Goal: Task Accomplishment & Management: Use online tool/utility

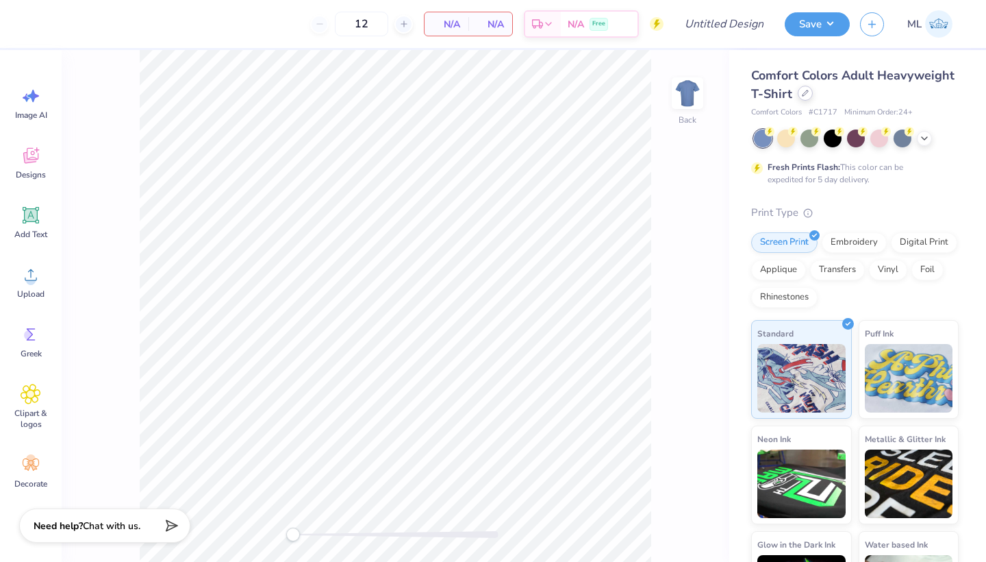
click at [562, 92] on icon at bounding box center [805, 93] width 7 height 7
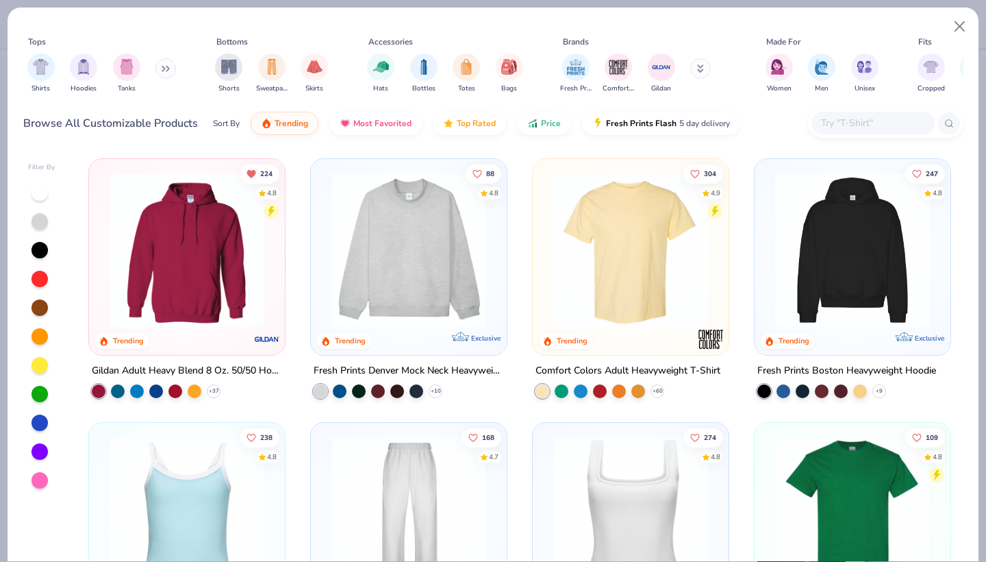
click at [562, 125] on input "text" at bounding box center [872, 123] width 105 height 16
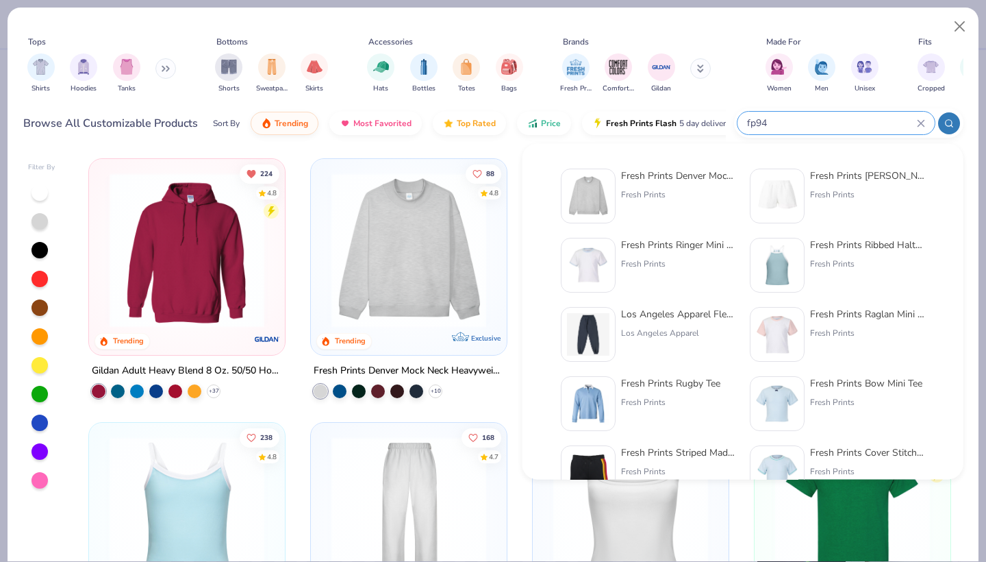
type input "fp94"
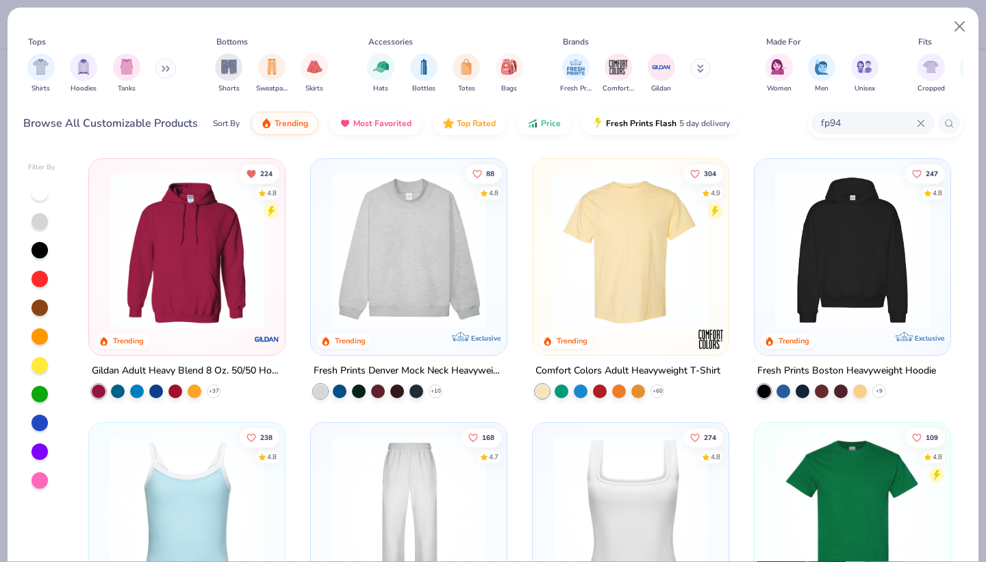
click at [416, 248] on img at bounding box center [409, 250] width 168 height 155
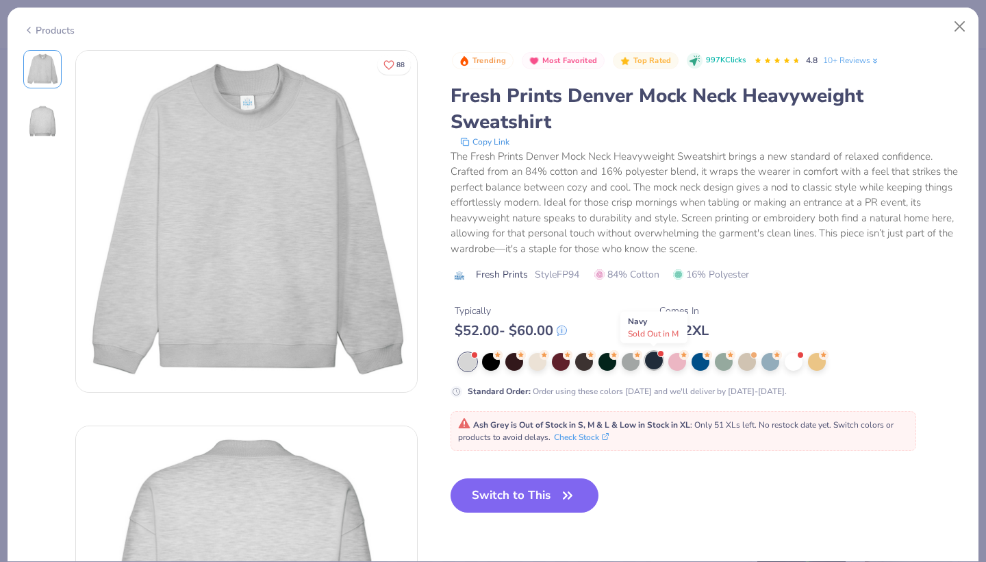
click at [562, 363] on div at bounding box center [654, 360] width 18 height 18
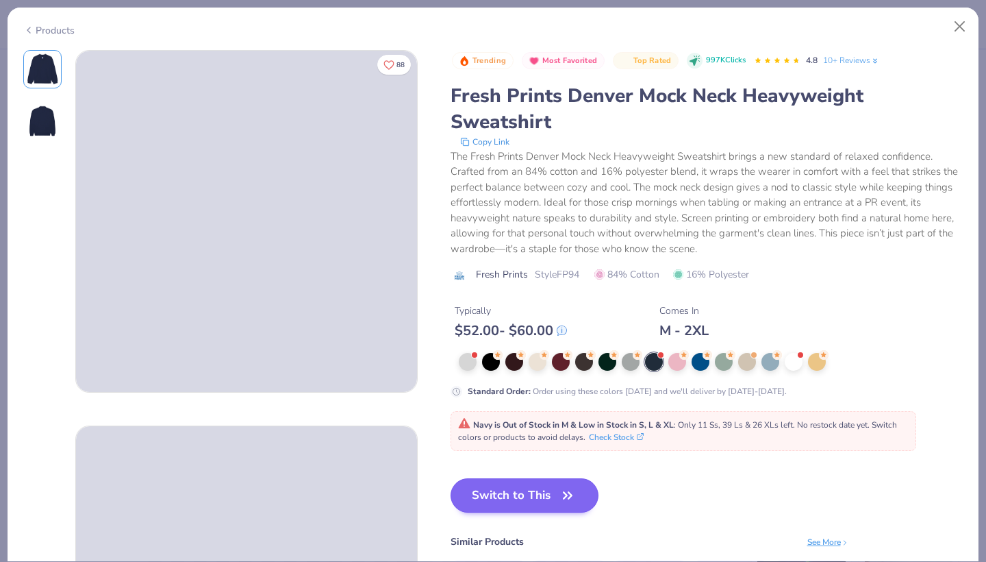
click at [525, 488] on button "Switch to This" at bounding box center [525, 495] width 149 height 34
type input "50"
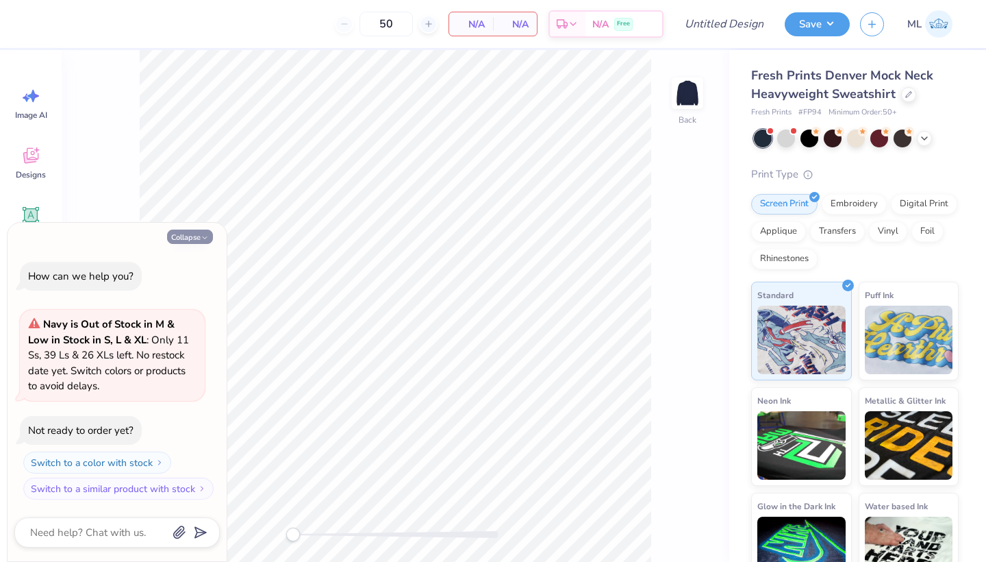
click at [186, 236] on button "Collapse" at bounding box center [190, 236] width 46 height 14
type textarea "x"
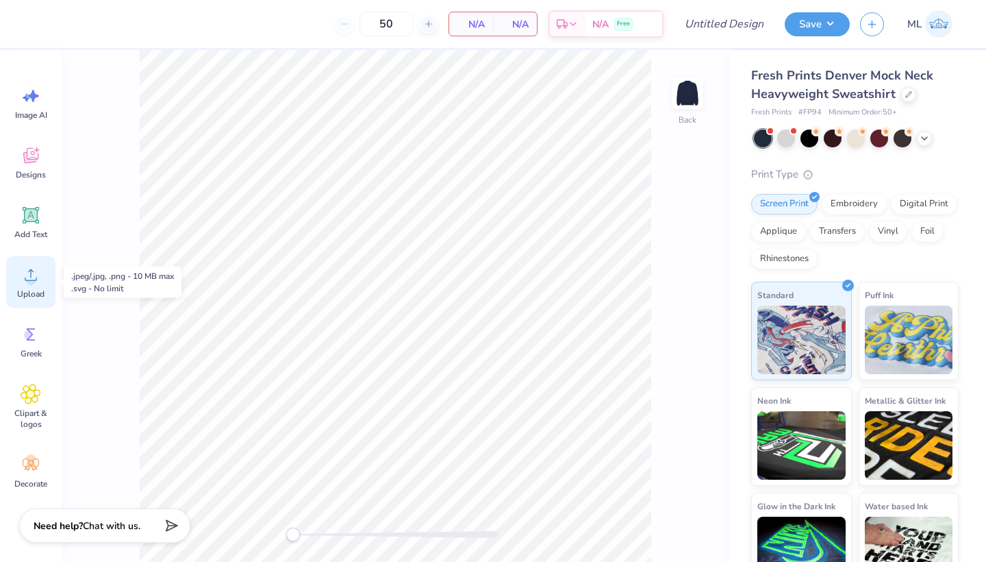
click at [30, 269] on icon at bounding box center [31, 274] width 21 height 21
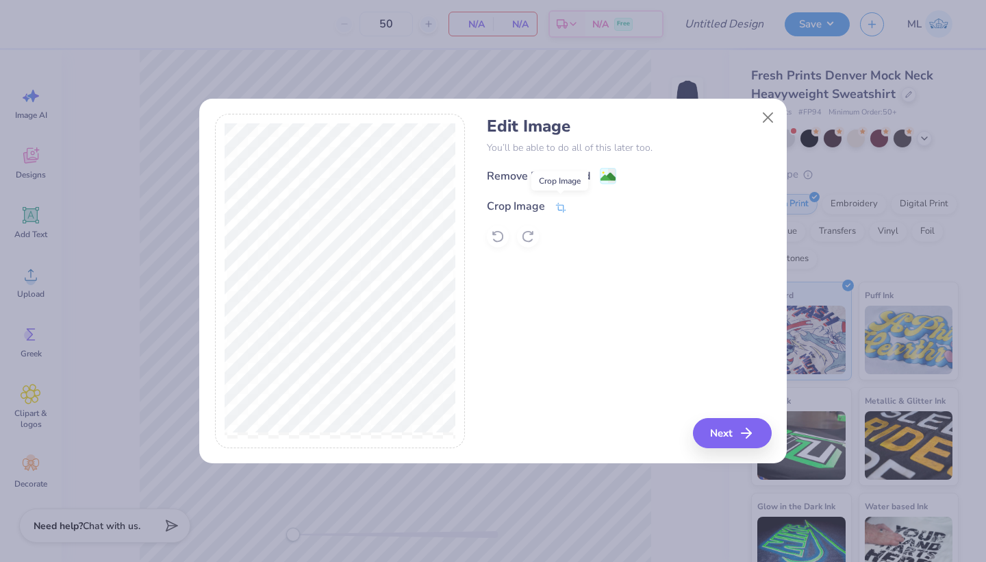
click at [557, 210] on icon at bounding box center [561, 207] width 12 height 12
click at [562, 201] on icon at bounding box center [584, 205] width 8 height 8
click at [562, 172] on image at bounding box center [608, 178] width 15 height 15
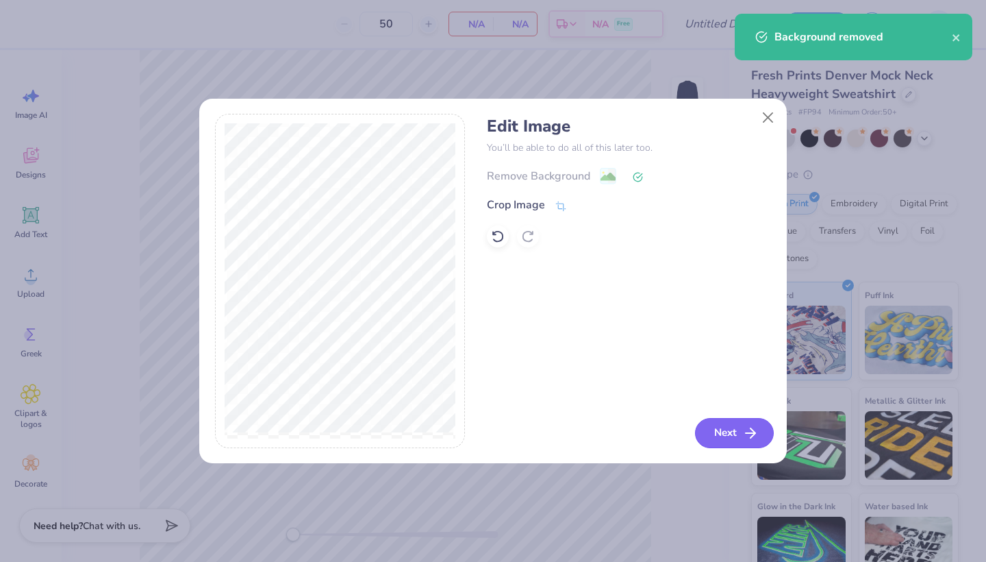
click at [562, 432] on button "Next" at bounding box center [734, 433] width 79 height 30
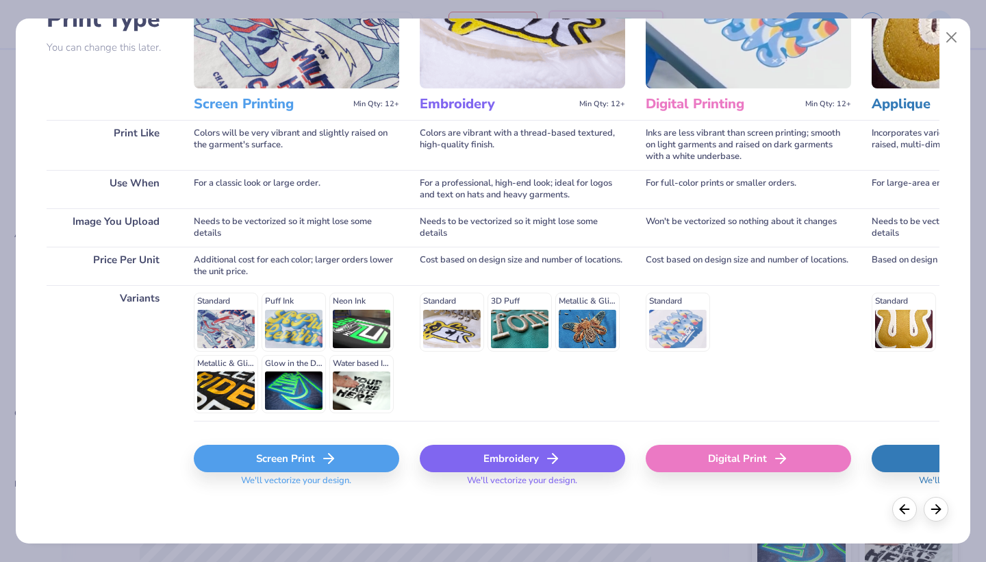
scroll to position [121, 0]
click at [279, 460] on div "Screen Print" at bounding box center [296, 458] width 205 height 27
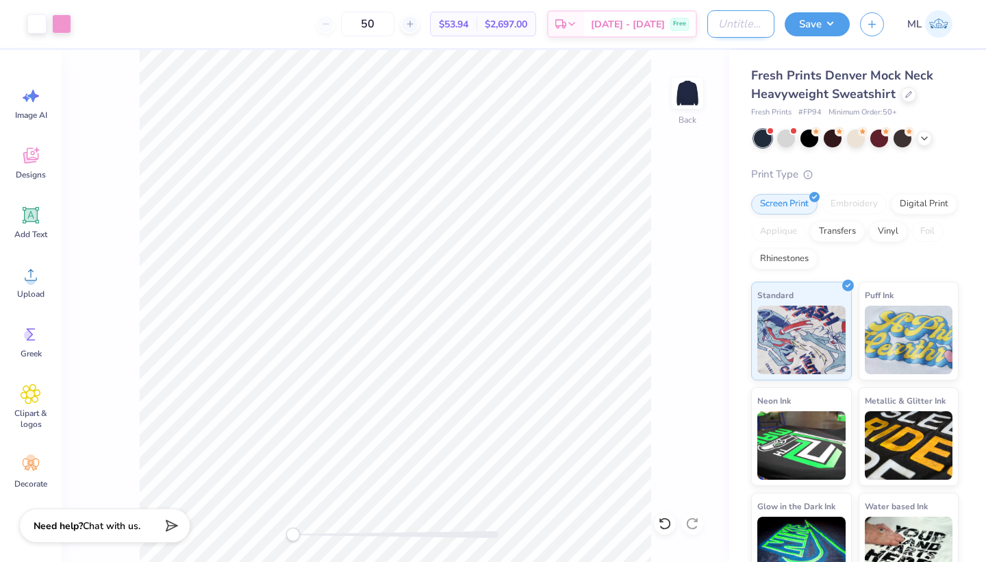
click at [562, 31] on input "Design Title" at bounding box center [741, 23] width 67 height 27
type input "Mockneck"
click at [562, 27] on button "Save" at bounding box center [817, 22] width 65 height 24
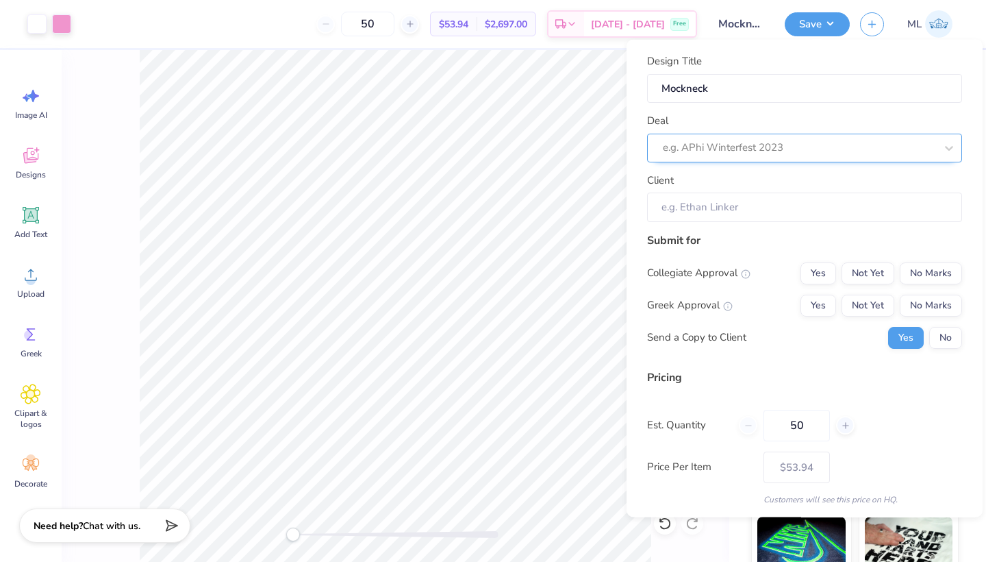
click at [562, 156] on div "e.g. APhi Winterfest 2023" at bounding box center [799, 147] width 275 height 21
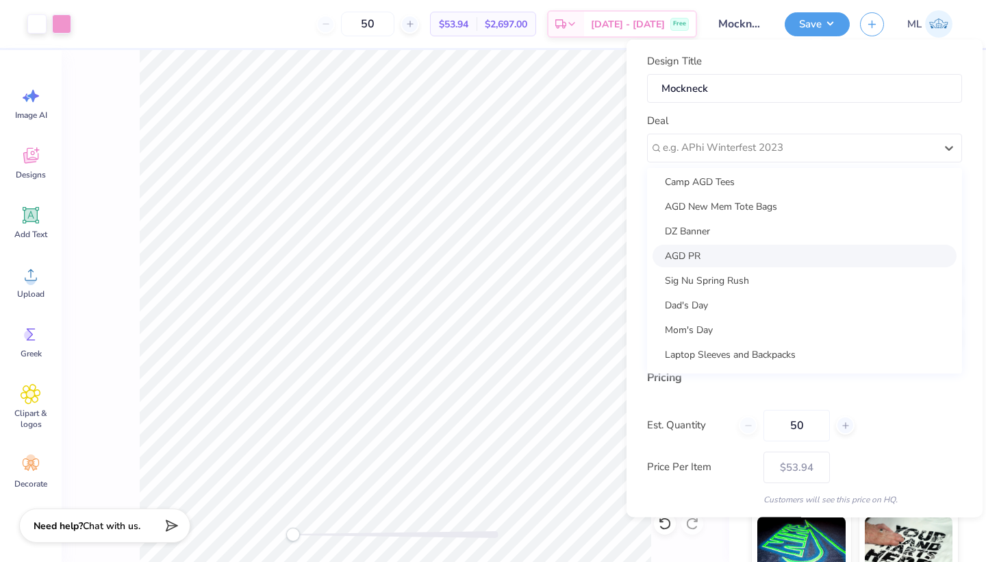
scroll to position [0, 0]
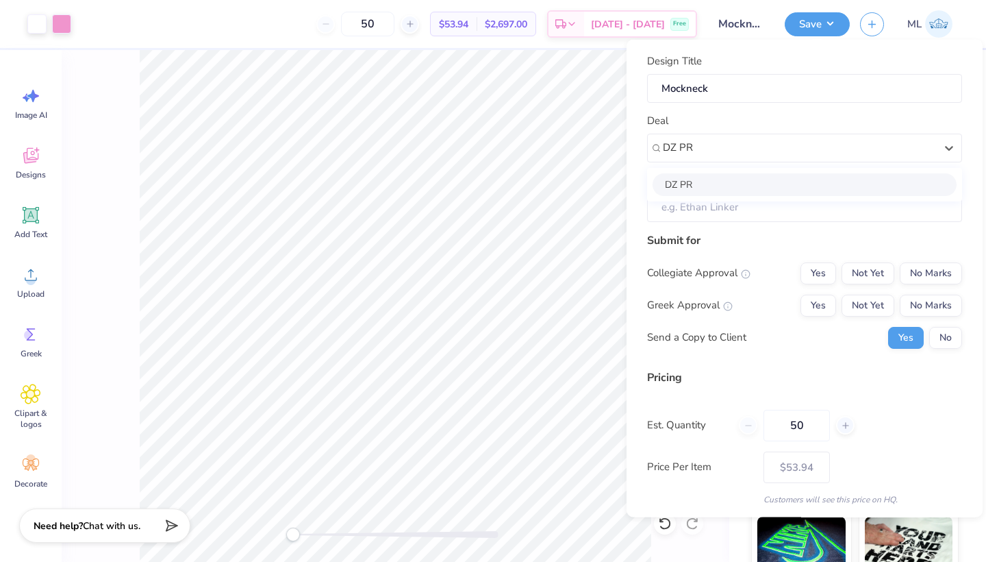
click at [562, 169] on div "DZ PR" at bounding box center [804, 184] width 315 height 34
click at [562, 178] on div "DZ PR" at bounding box center [805, 184] width 304 height 23
type input "DZ PR"
type input "Isabel Robeano"
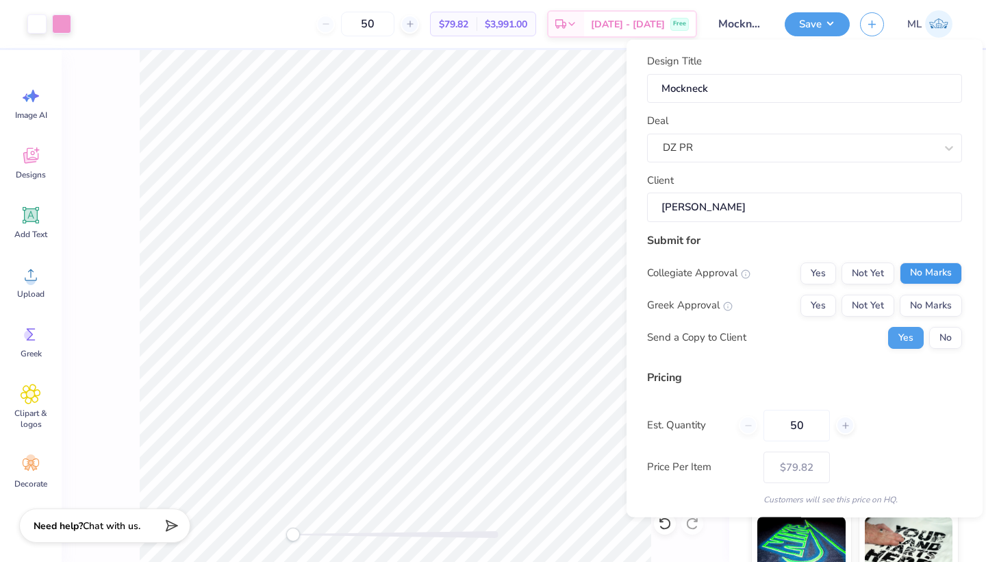
click at [562, 266] on button "No Marks" at bounding box center [931, 273] width 62 height 22
click at [562, 296] on button "Yes" at bounding box center [819, 305] width 36 height 22
click at [562, 336] on button "No" at bounding box center [945, 337] width 33 height 22
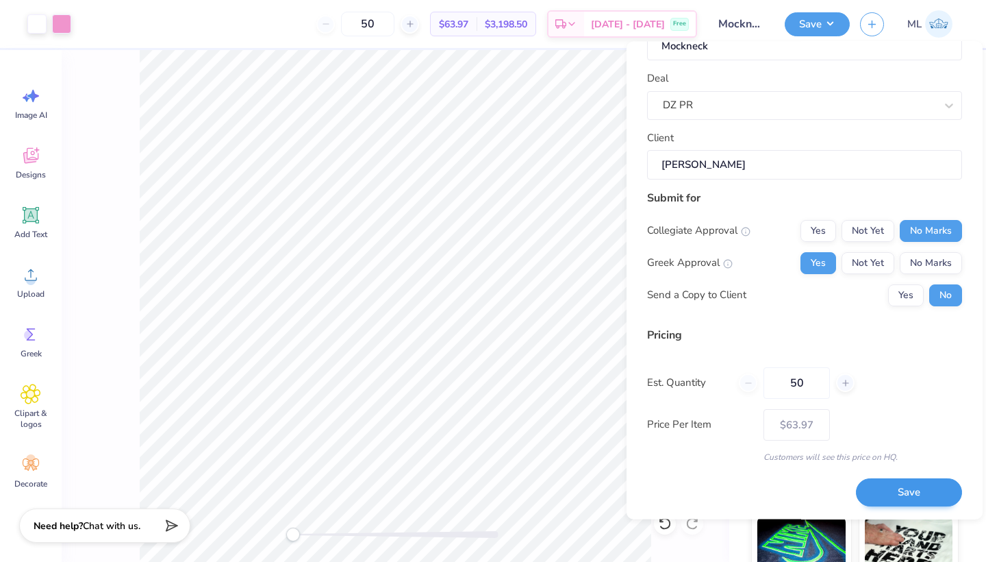
scroll to position [43, 0]
click at [562, 488] on button "Save" at bounding box center [909, 493] width 106 height 28
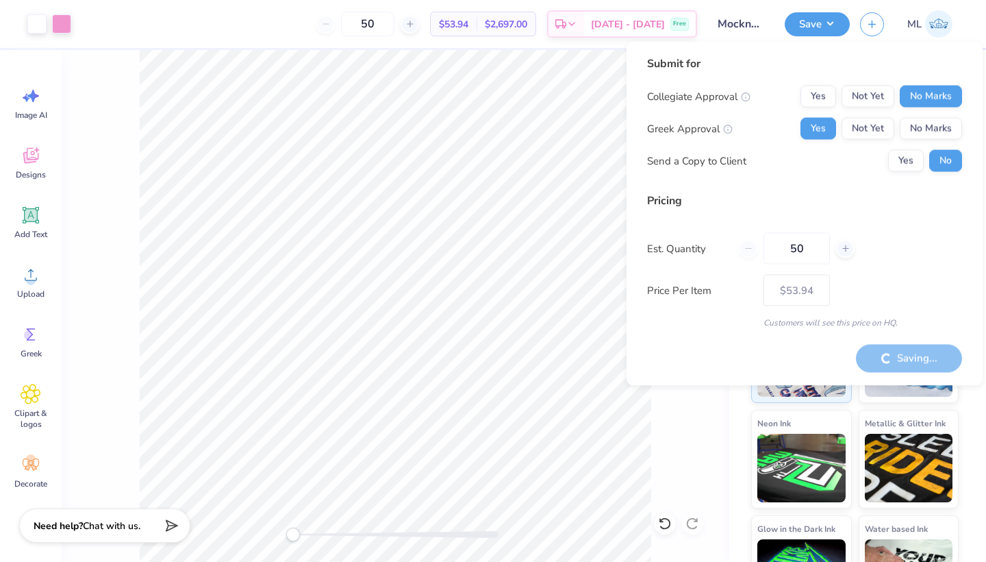
type input "– –"
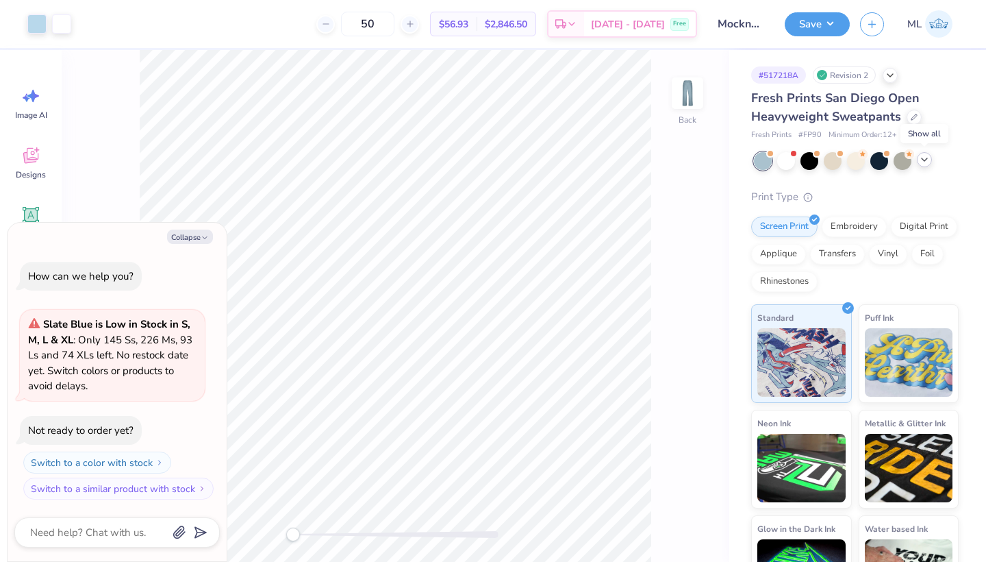
click at [926, 162] on icon at bounding box center [924, 159] width 11 height 11
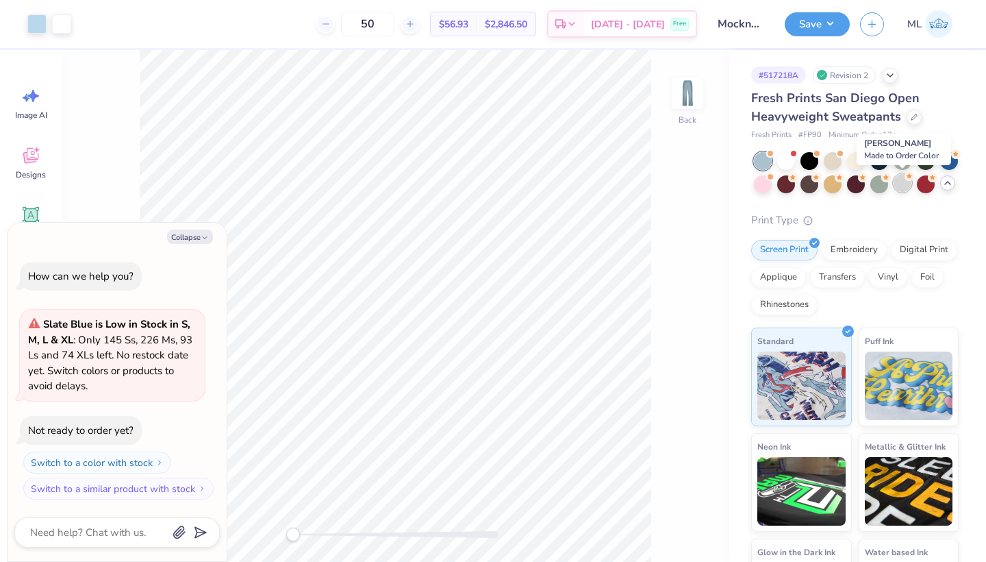
click at [901, 182] on div at bounding box center [903, 183] width 18 height 18
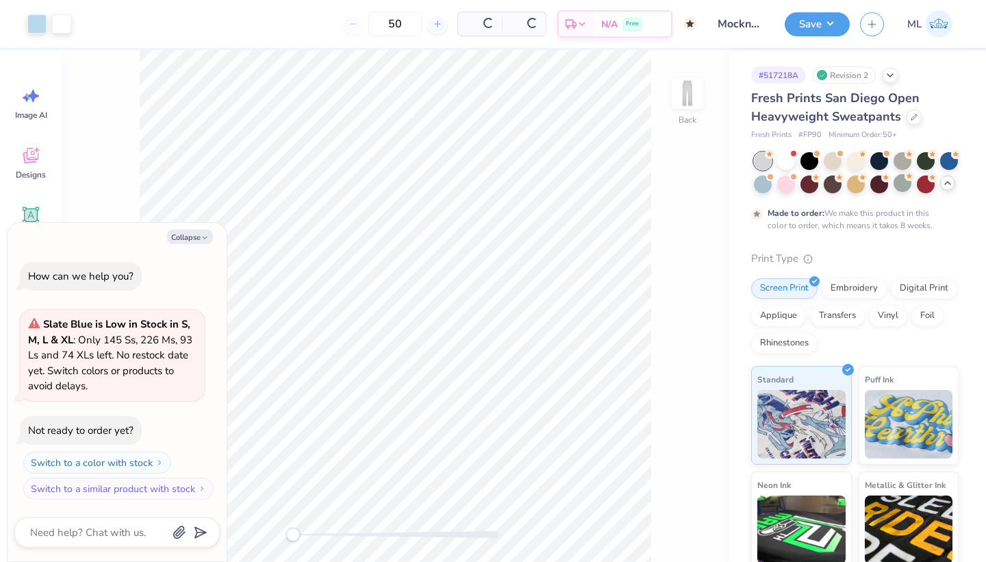
scroll to position [53, 0]
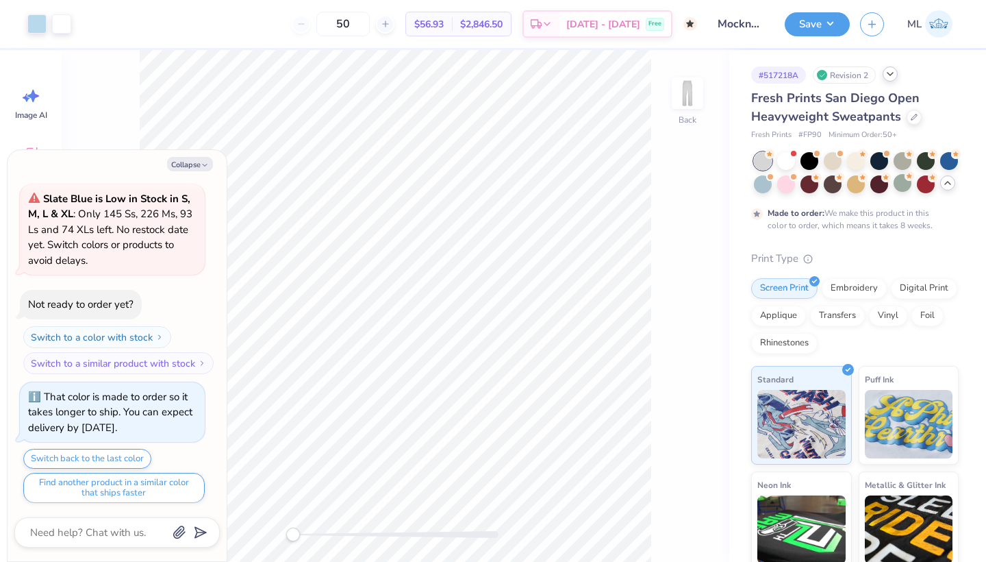
click at [895, 68] on div at bounding box center [890, 73] width 15 height 15
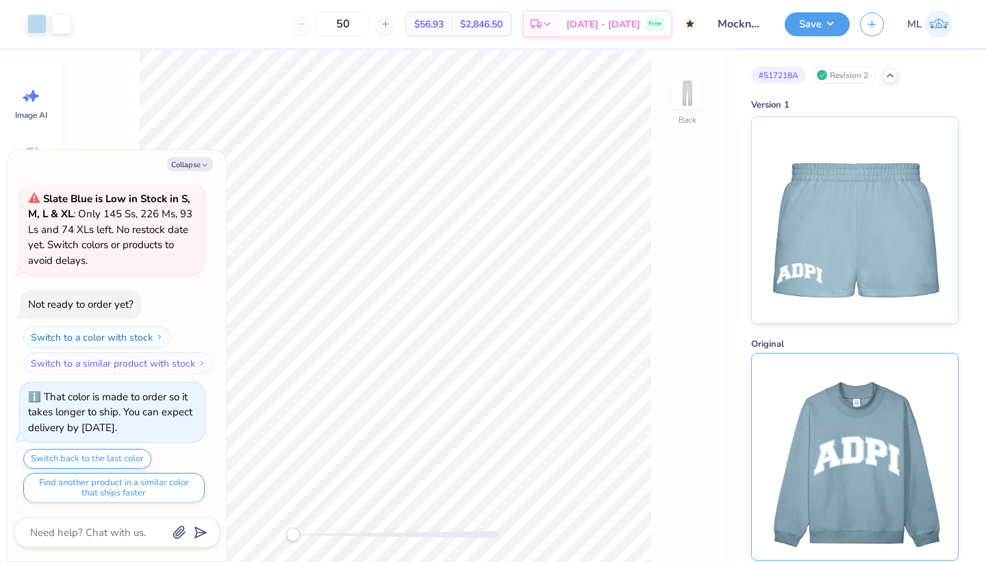
click at [864, 403] on img at bounding box center [855, 456] width 170 height 206
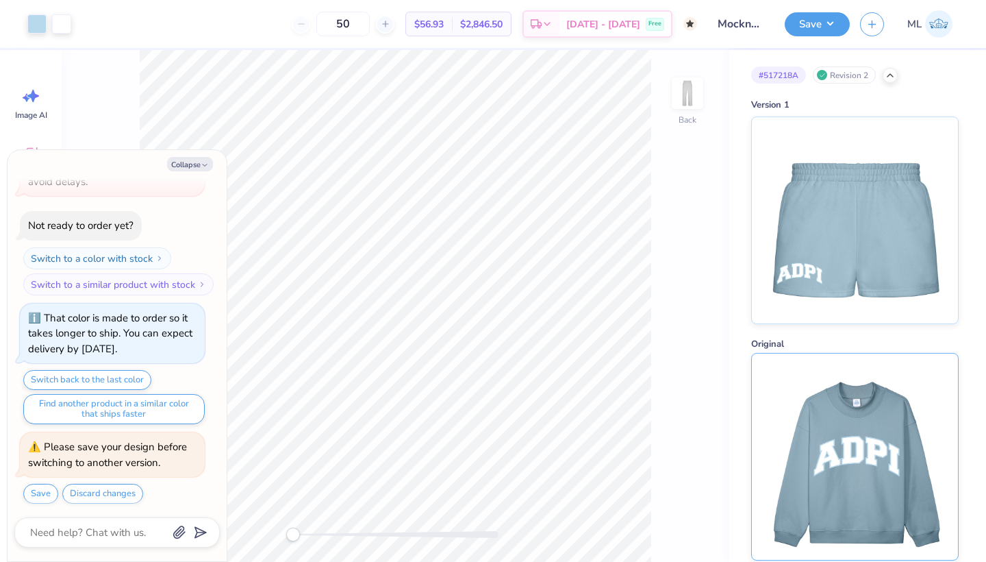
click at [933, 449] on img at bounding box center [855, 456] width 170 height 206
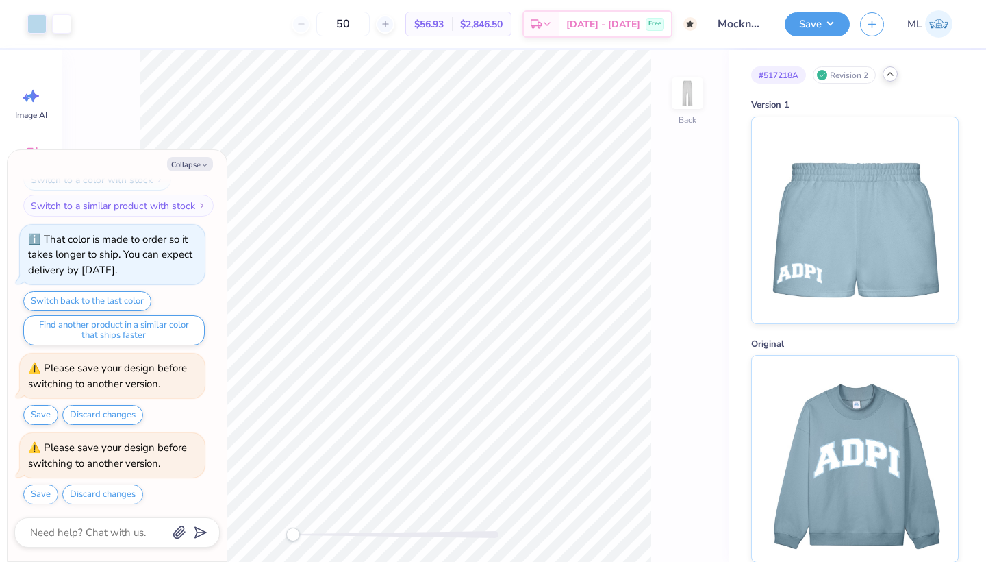
click at [896, 76] on icon at bounding box center [890, 73] width 11 height 11
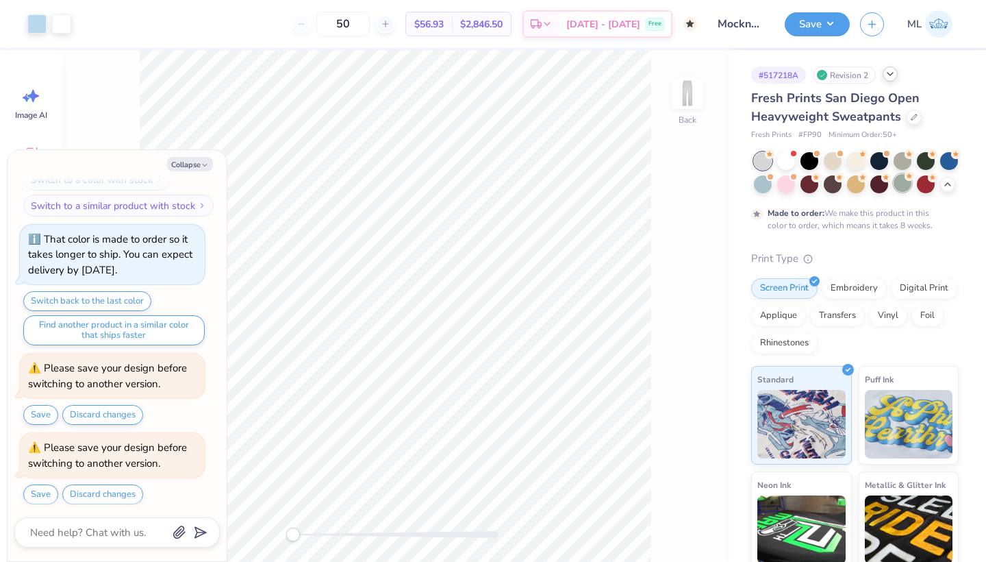
click at [903, 179] on div at bounding box center [903, 183] width 18 height 18
click at [762, 177] on div at bounding box center [763, 183] width 18 height 18
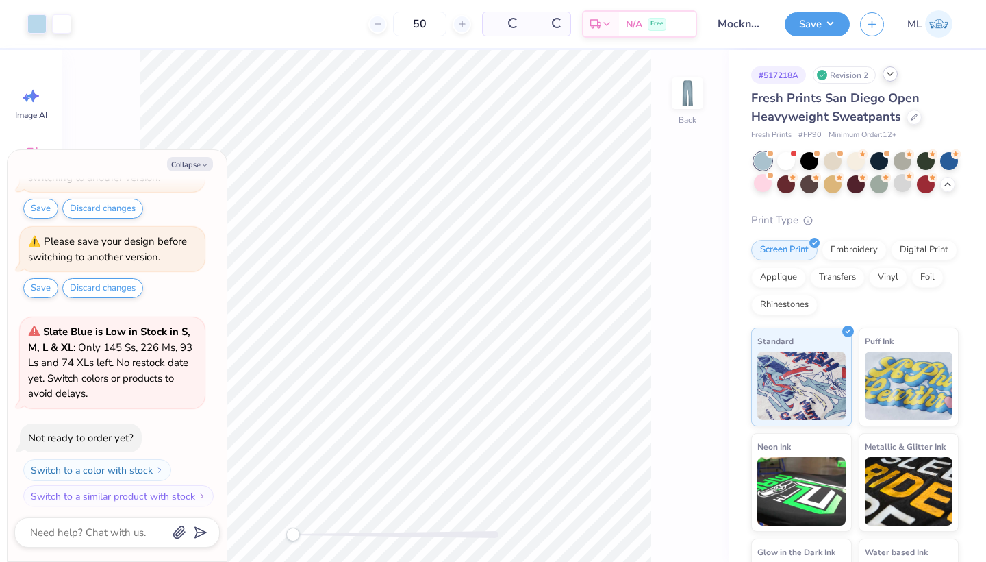
scroll to position [579, 0]
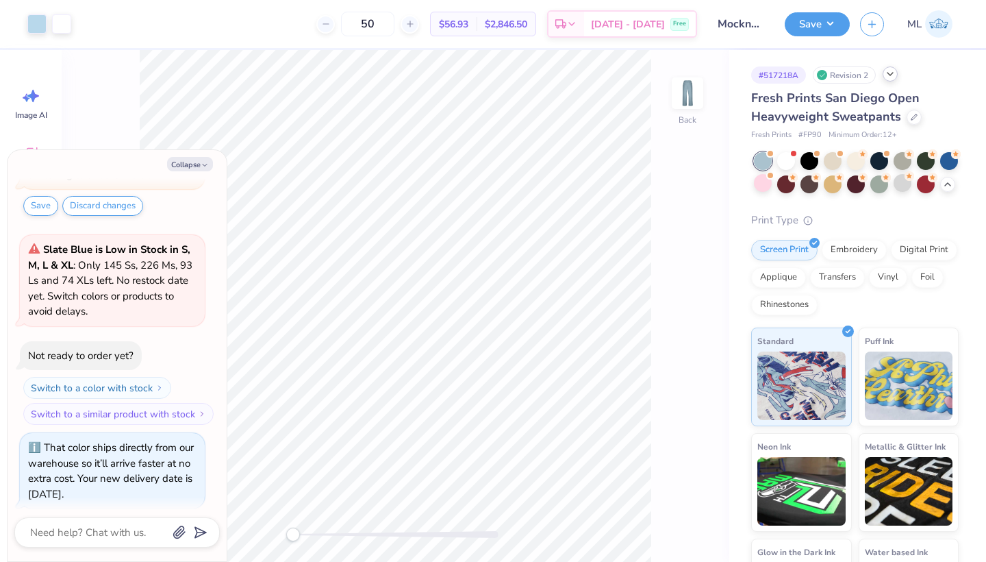
click at [888, 77] on icon at bounding box center [890, 73] width 11 height 11
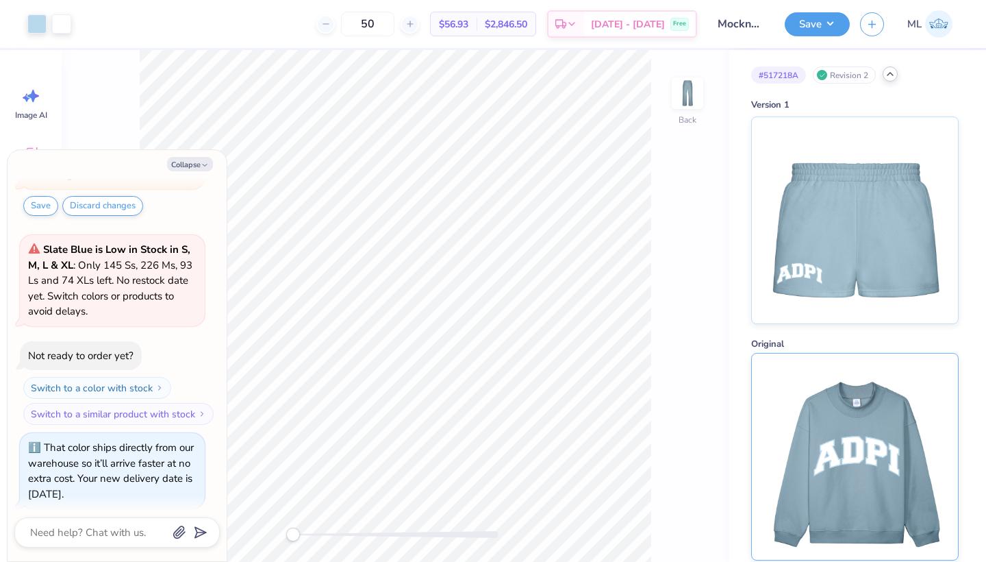
click at [809, 466] on img at bounding box center [855, 456] width 170 height 206
type textarea "x"
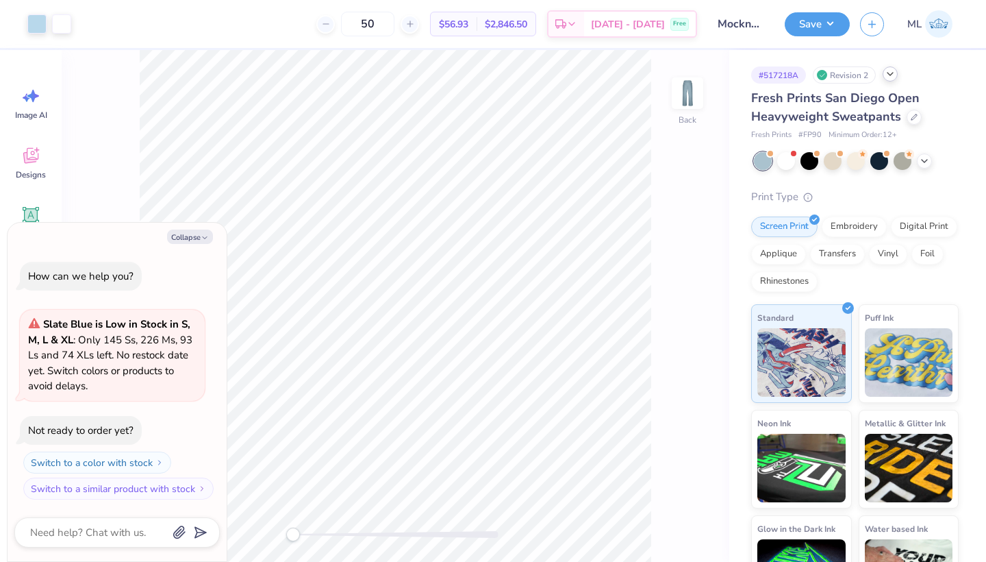
click at [896, 74] on icon at bounding box center [890, 73] width 11 height 11
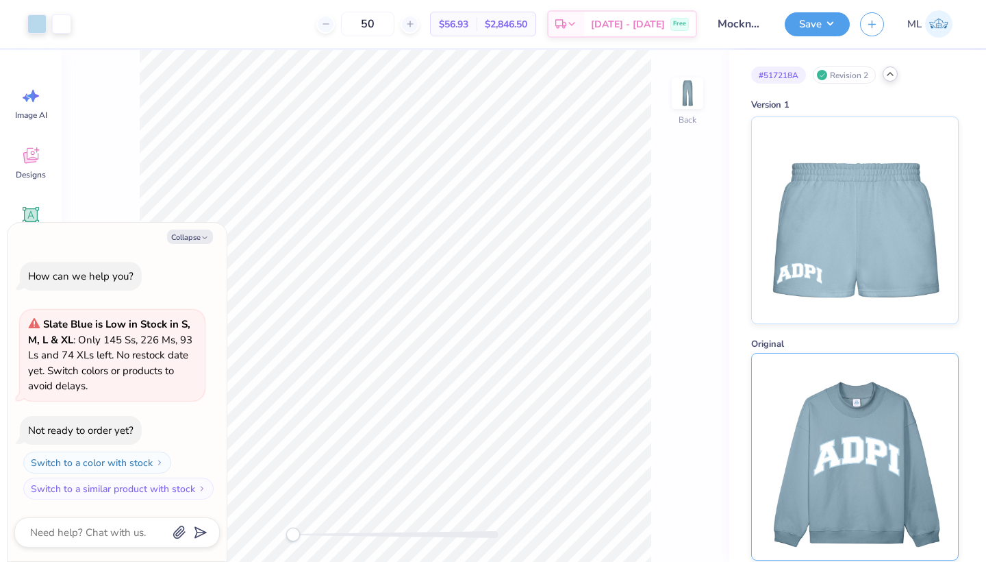
click at [873, 406] on img at bounding box center [855, 456] width 170 height 206
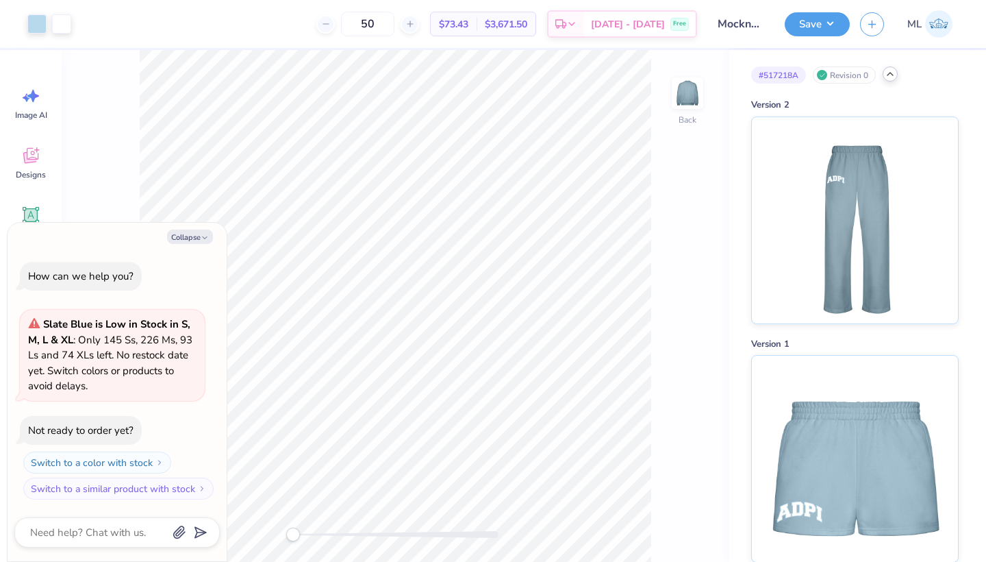
click at [895, 66] on div "# 517218A Revision 0 Version 2 Version 1" at bounding box center [857, 306] width 257 height 512
click at [895, 73] on icon at bounding box center [890, 73] width 11 height 11
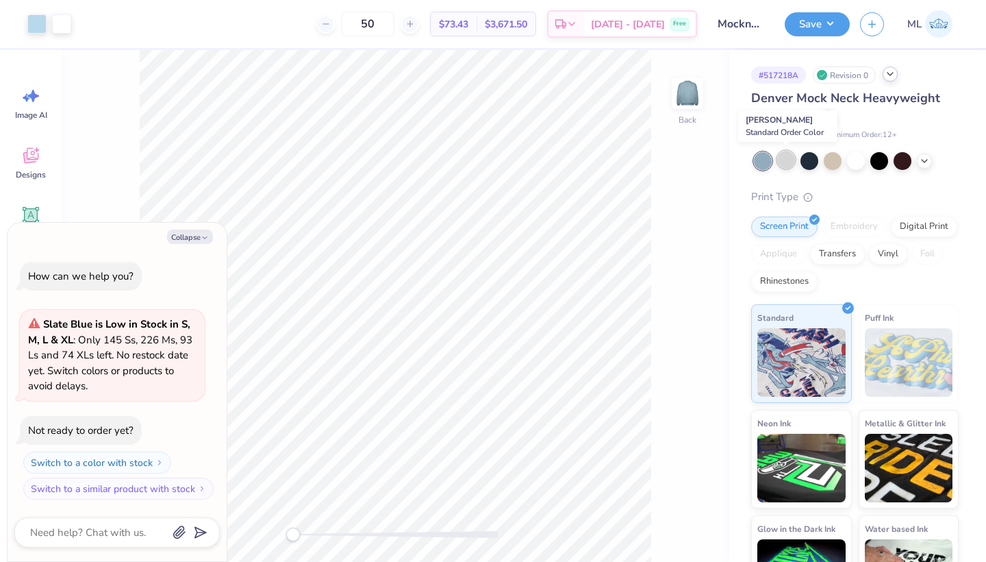
click at [782, 160] on div at bounding box center [786, 160] width 18 height 18
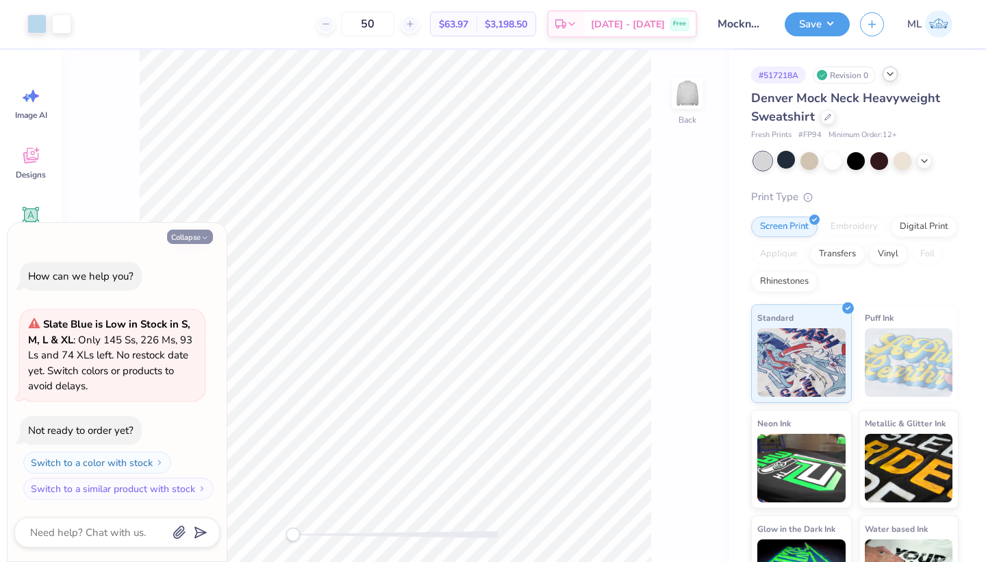
click at [211, 236] on button "Collapse" at bounding box center [190, 236] width 46 height 14
type textarea "x"
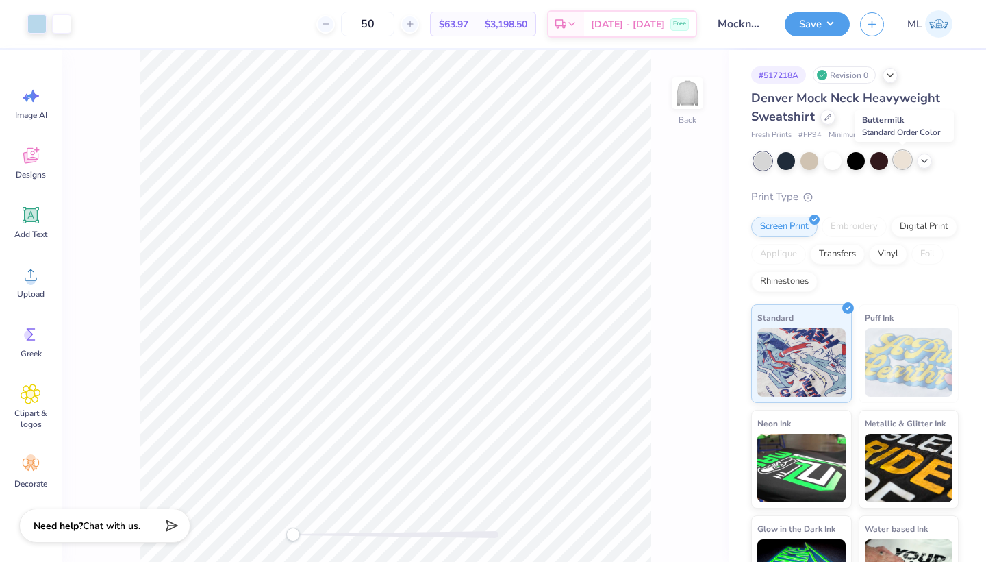
click at [900, 157] on div at bounding box center [903, 160] width 18 height 18
click at [923, 155] on icon at bounding box center [924, 159] width 11 height 11
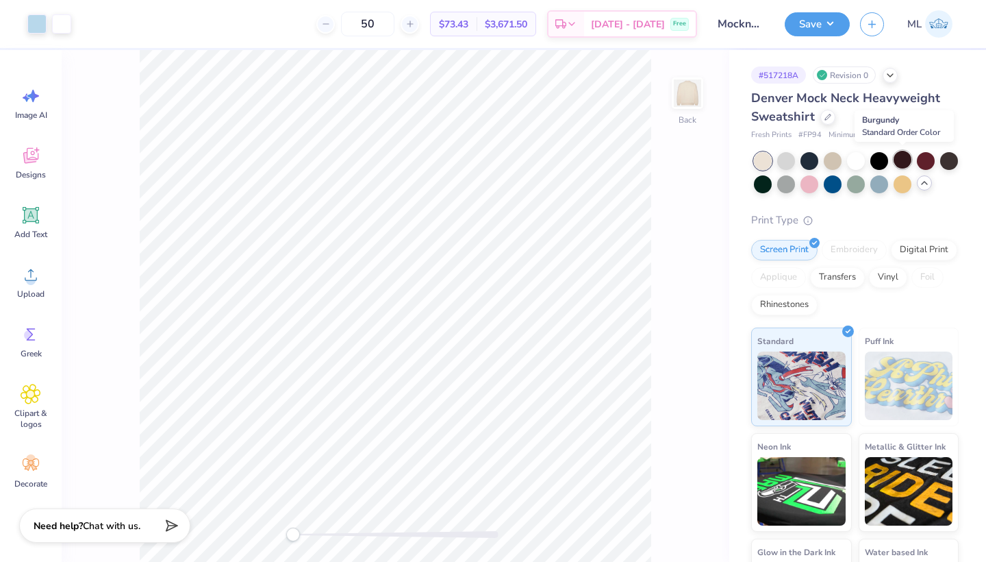
click at [904, 156] on div at bounding box center [903, 160] width 18 height 18
click at [951, 159] on div at bounding box center [949, 160] width 18 height 18
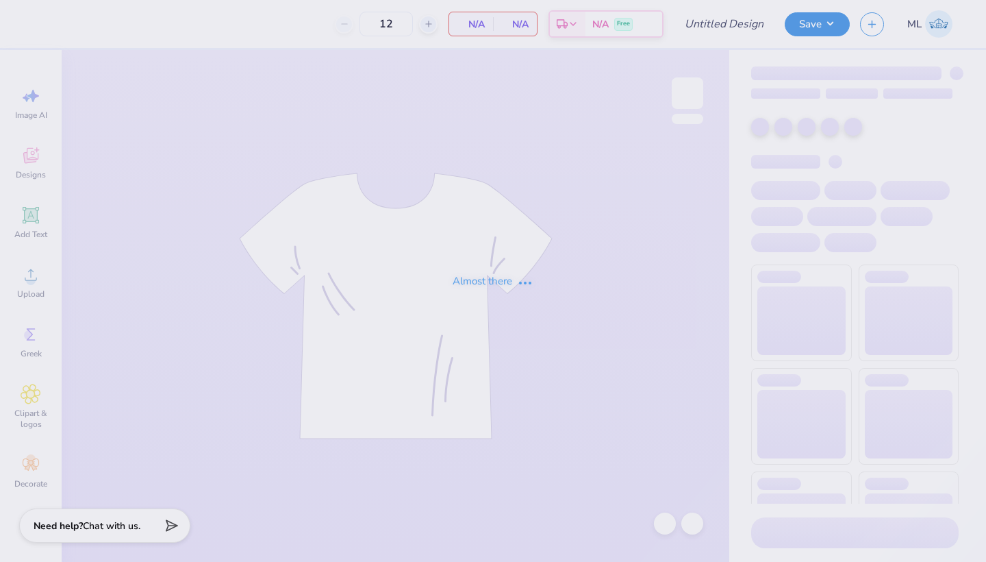
type input "[PERSON_NAME] : [GEOGRAPHIC_DATA]"
type input "24"
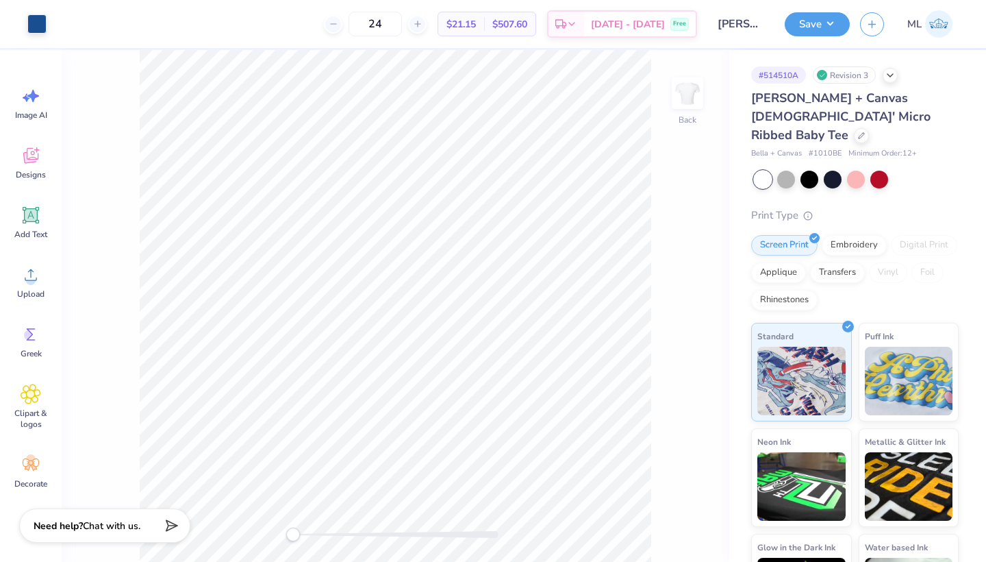
click at [809, 112] on div "[PERSON_NAME] + Canvas [DEMOGRAPHIC_DATA]' Micro Ribbed Baby Tee" at bounding box center [855, 116] width 208 height 55
click at [858, 131] on icon at bounding box center [861, 134] width 7 height 7
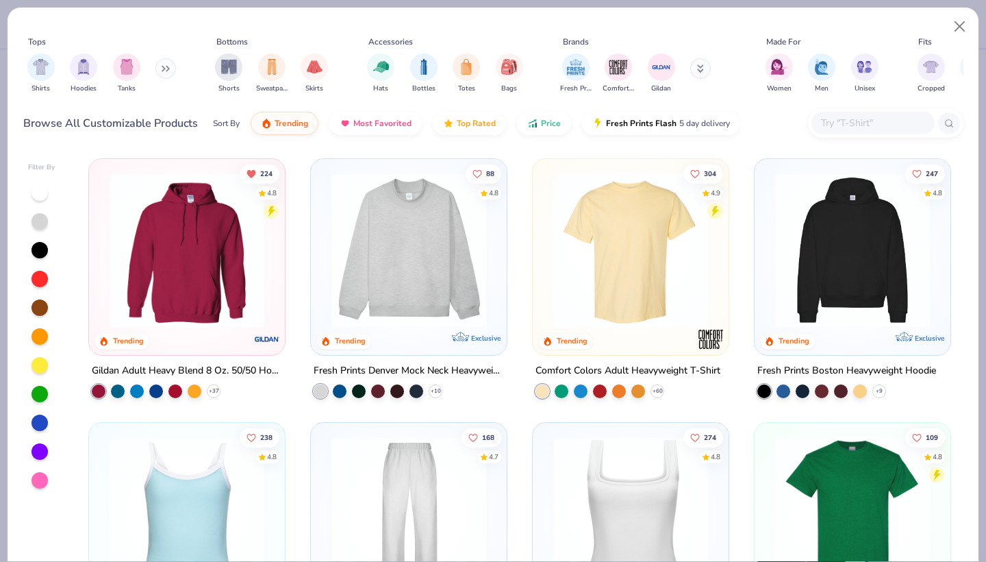
click at [838, 119] on input "text" at bounding box center [872, 123] width 105 height 16
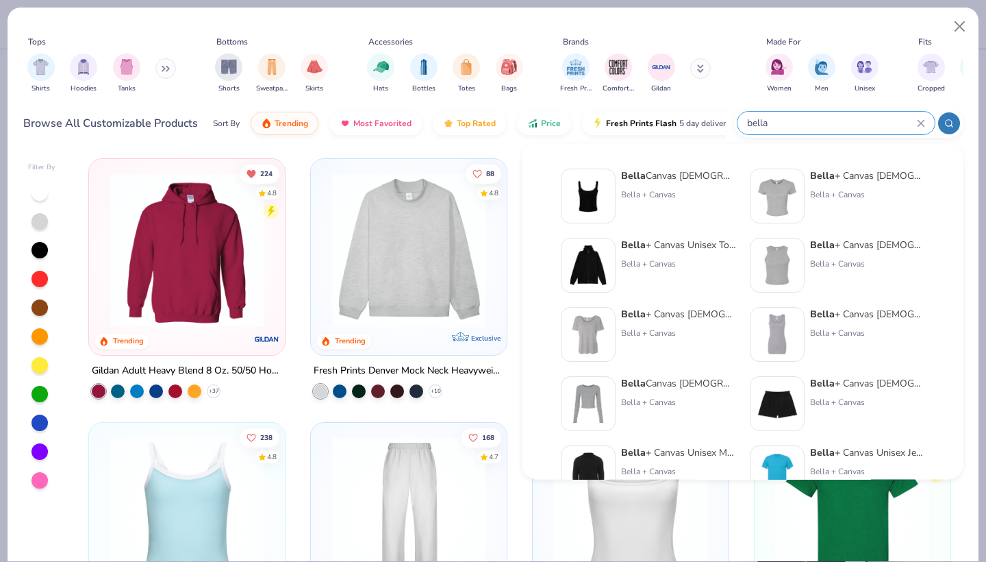
type input "Bella"
click at [661, 314] on div "[PERSON_NAME] + Canvas [DEMOGRAPHIC_DATA]' Slouchy T-Shirt" at bounding box center [678, 314] width 115 height 14
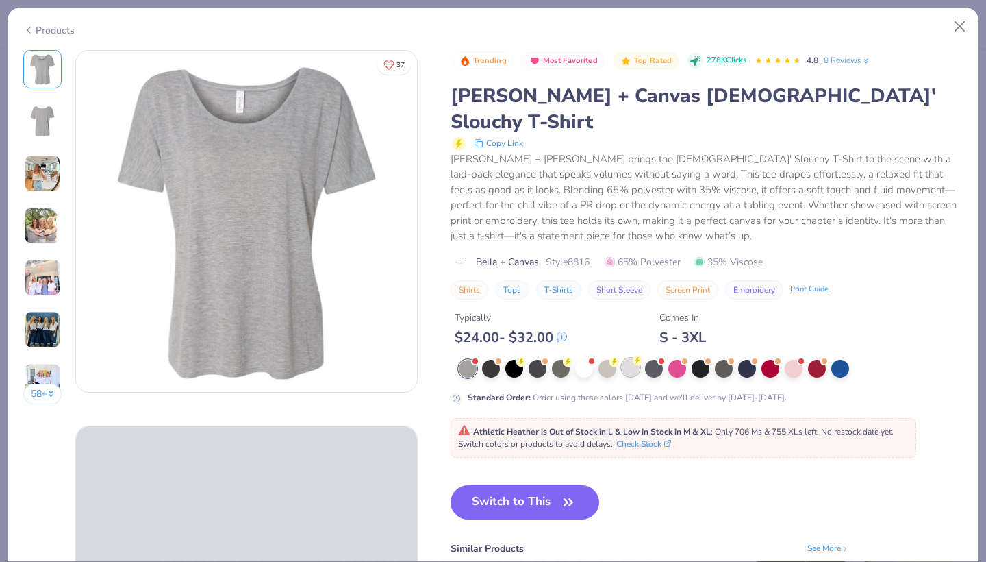
click at [635, 355] on icon at bounding box center [638, 360] width 10 height 10
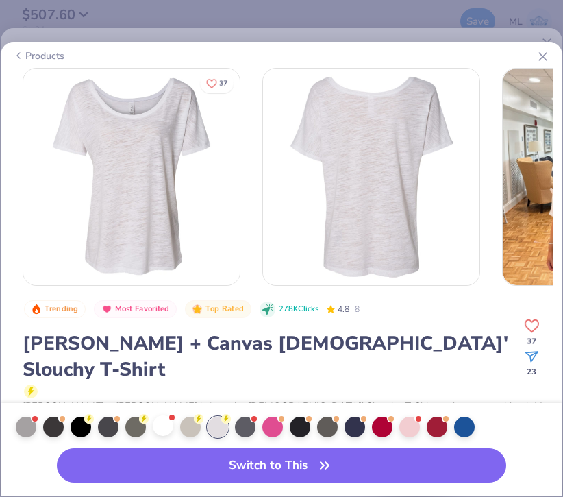
click at [167, 421] on div at bounding box center [163, 425] width 21 height 21
